Goal: Transaction & Acquisition: Purchase product/service

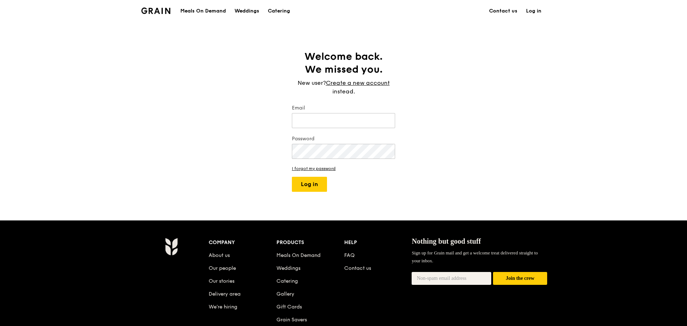
click at [196, 11] on div "Meals On Demand" at bounding box center [203, 11] width 46 height 22
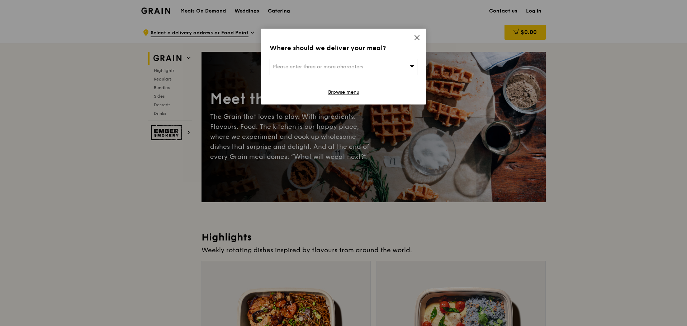
click at [281, 60] on div "Please enter three or more characters" at bounding box center [343, 67] width 148 height 16
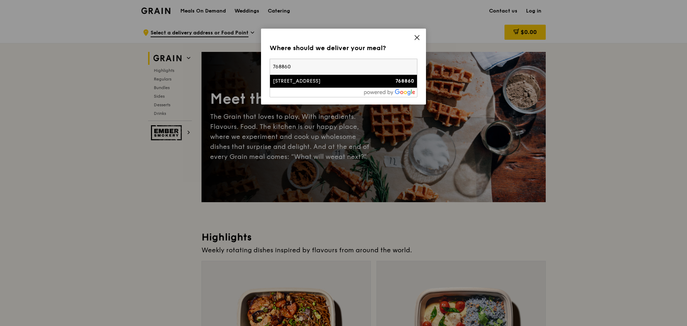
type input "768860"
click at [283, 84] on div "[STREET_ADDRESS]" at bounding box center [326, 81] width 106 height 7
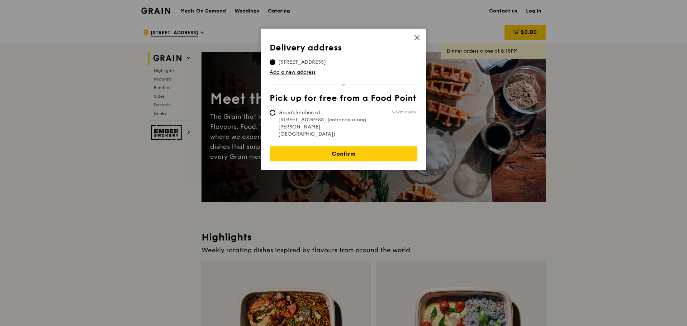
click at [342, 116] on span "Grain's kitchen at [STREET_ADDRESS] (entrance along [PERSON_NAME][GEOGRAPHIC_DA…" at bounding box center [322, 123] width 107 height 29
click at [275, 116] on input "Grain's kitchen at [STREET_ADDRESS] (entrance along [PERSON_NAME][GEOGRAPHIC_DA…" at bounding box center [272, 113] width 6 height 6
radio input "true"
click at [333, 60] on span "[STREET_ADDRESS]" at bounding box center [301, 62] width 65 height 7
click at [275, 60] on input "[STREET_ADDRESS]" at bounding box center [272, 62] width 6 height 6
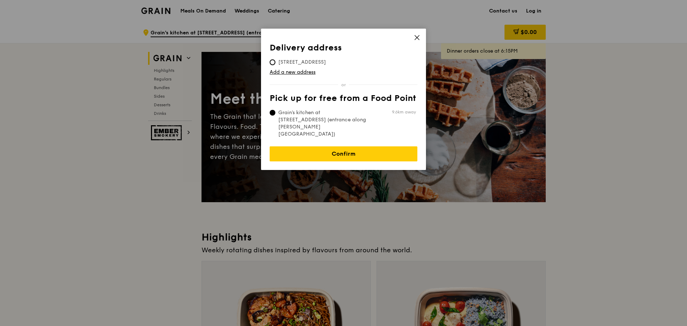
radio input "true"
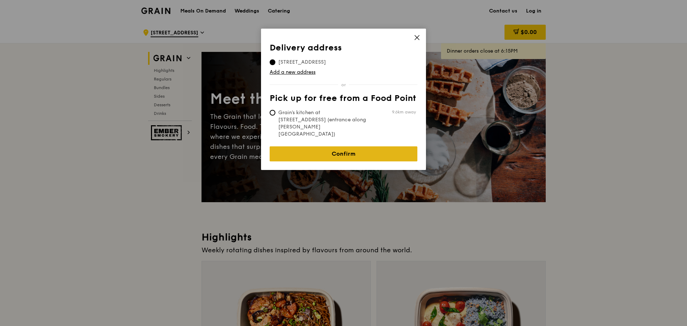
click at [349, 147] on link "Confirm" at bounding box center [343, 154] width 148 height 15
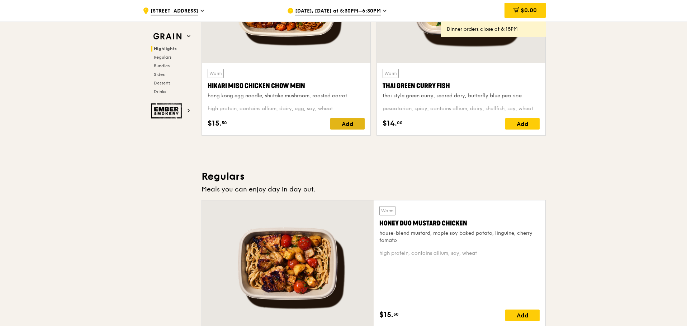
scroll to position [322, 0]
click at [356, 123] on div "Add" at bounding box center [347, 124] width 34 height 11
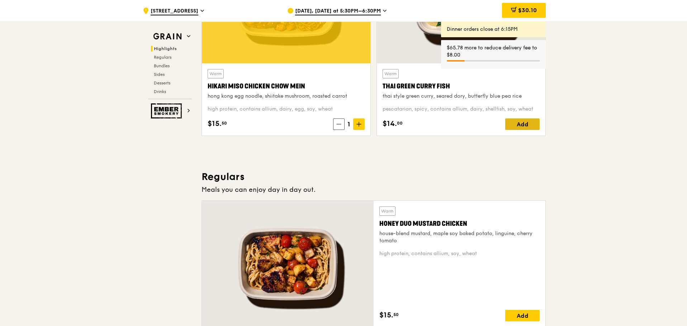
click at [526, 123] on div "Add" at bounding box center [522, 124] width 34 height 11
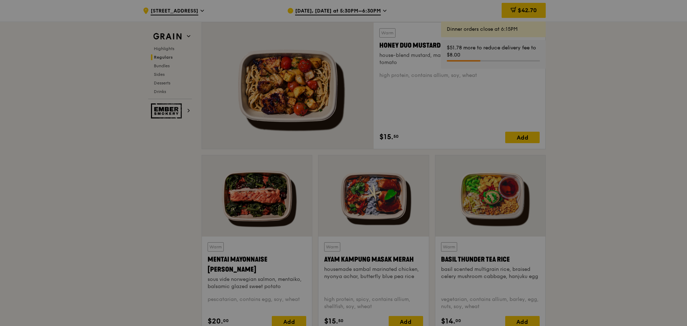
scroll to position [501, 0]
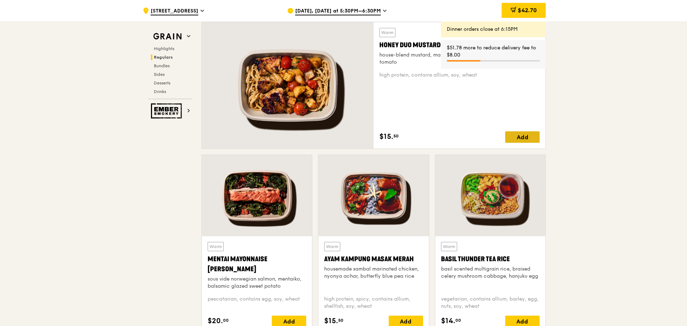
click at [515, 137] on div "Add" at bounding box center [522, 137] width 34 height 11
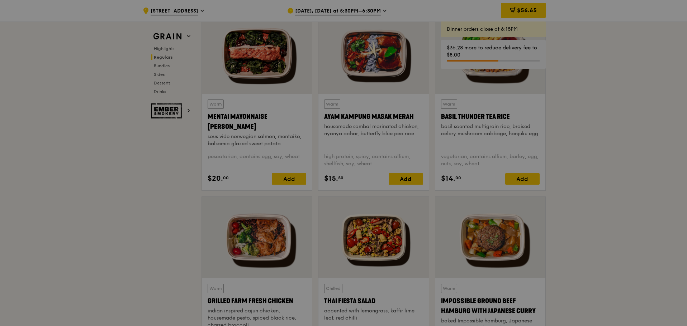
scroll to position [644, 0]
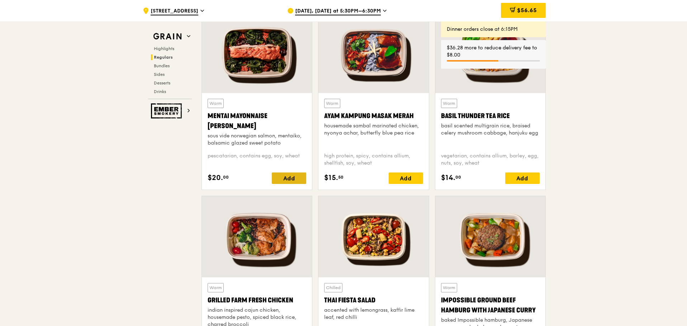
click at [292, 180] on div "Add" at bounding box center [289, 178] width 34 height 11
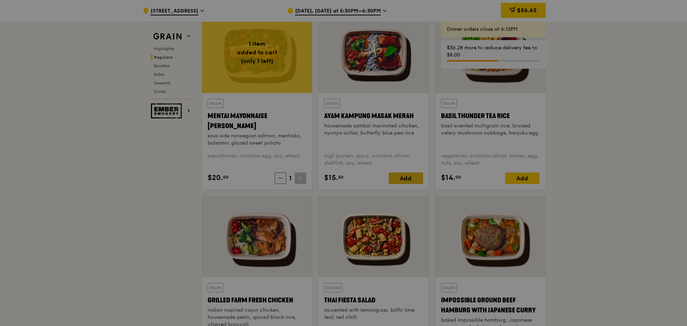
click at [412, 178] on div at bounding box center [343, 163] width 687 height 326
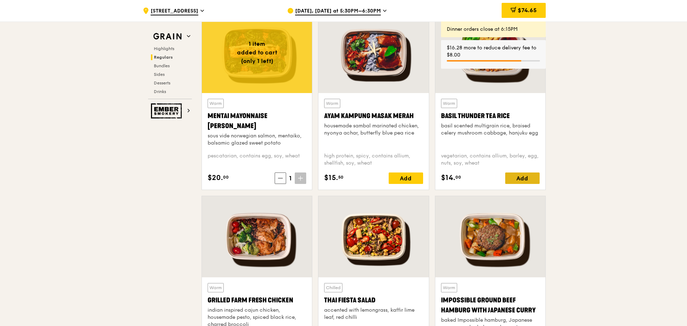
click at [523, 175] on div "Add" at bounding box center [522, 178] width 34 height 11
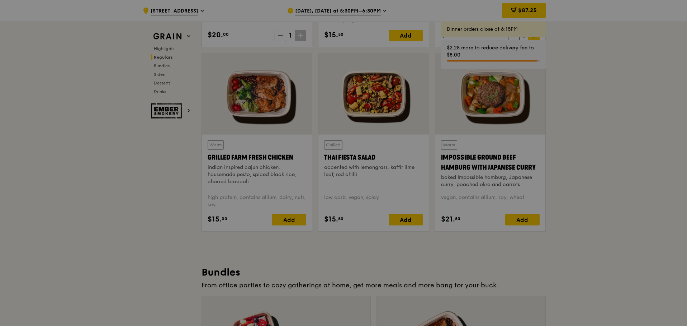
scroll to position [788, 0]
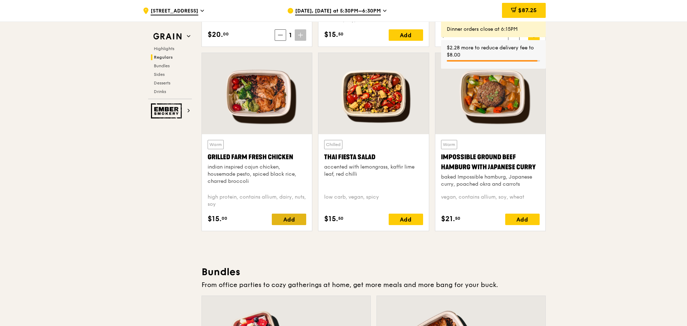
click at [296, 220] on div "Add" at bounding box center [289, 219] width 34 height 11
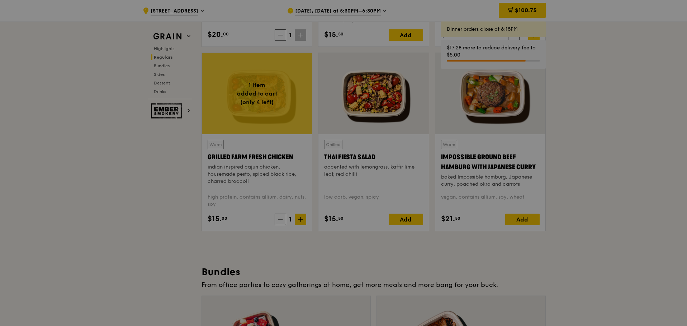
click at [409, 221] on div at bounding box center [343, 163] width 687 height 326
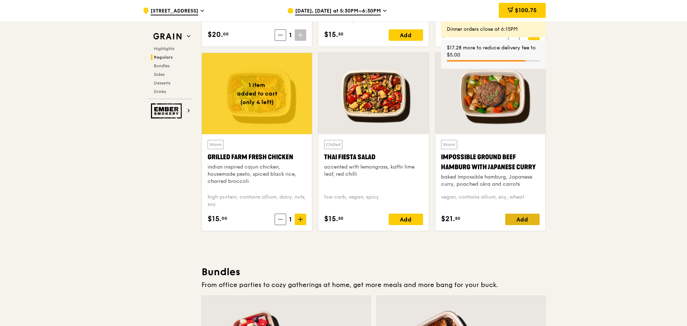
click at [519, 219] on div "Add" at bounding box center [522, 219] width 34 height 11
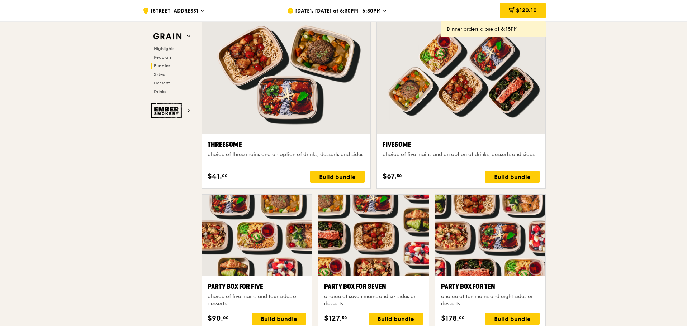
scroll to position [1253, 0]
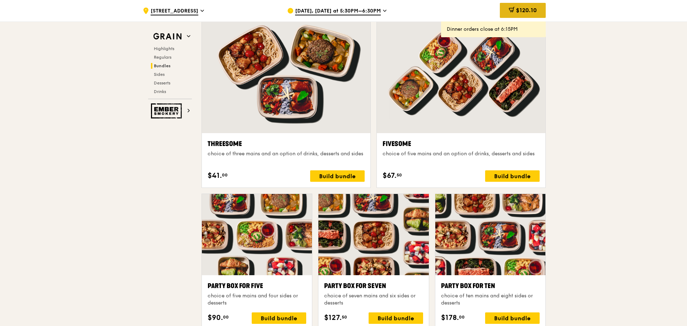
click at [524, 13] on span "$120.10" at bounding box center [526, 10] width 21 height 7
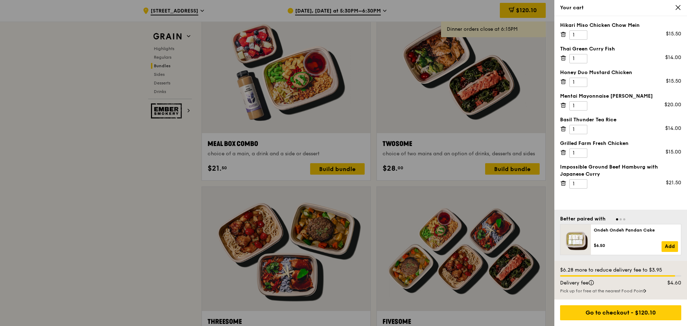
scroll to position [1075, 0]
click at [677, 9] on icon at bounding box center [678, 7] width 4 height 4
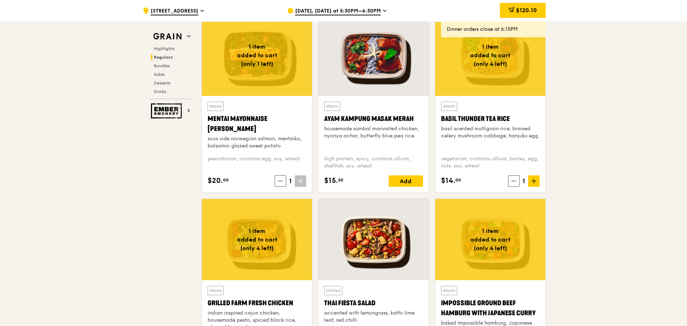
scroll to position [614, 0]
